Goal: Navigation & Orientation: Go to known website

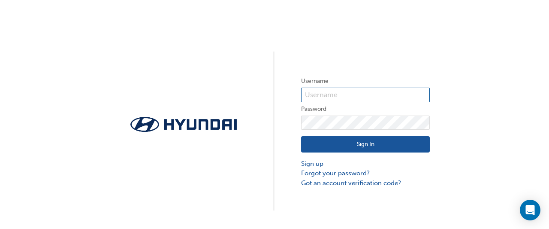
click at [339, 90] on input "text" at bounding box center [365, 95] width 129 height 15
type input "36633"
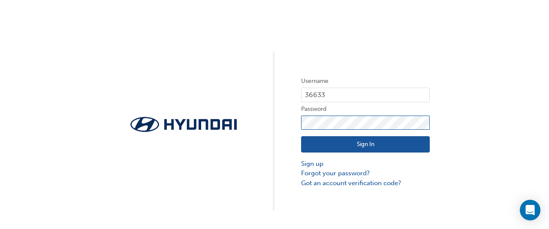
click button "Sign In" at bounding box center [365, 144] width 129 height 16
